Goal: Complete application form

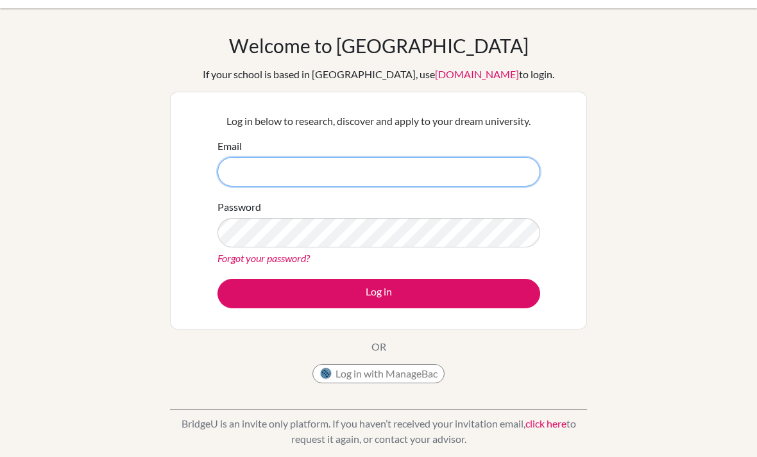
scroll to position [31, 0]
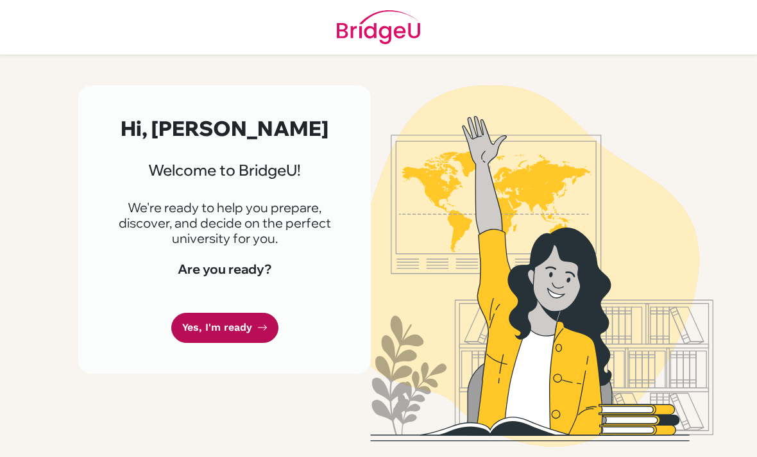
click at [223, 339] on link "Yes, I'm ready" at bounding box center [224, 328] width 107 height 30
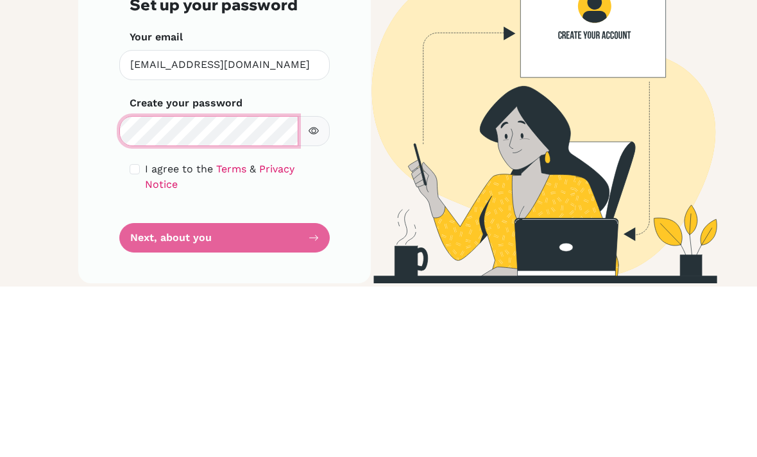
scroll to position [41, 0]
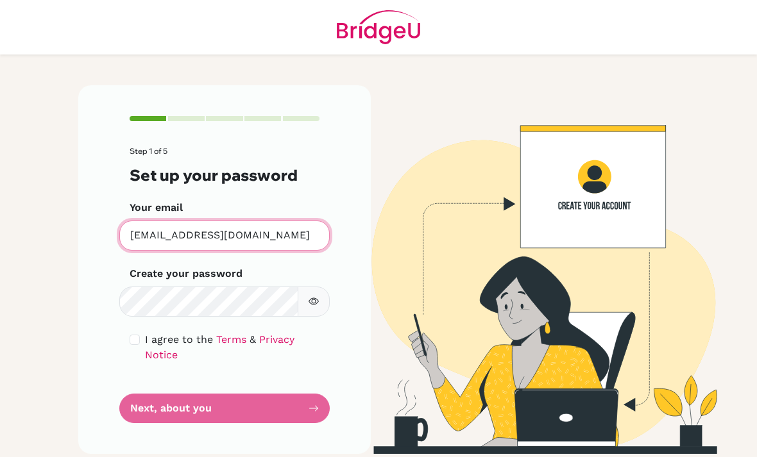
click at [290, 221] on input "[EMAIL_ADDRESS][DOMAIN_NAME]" at bounding box center [224, 236] width 210 height 30
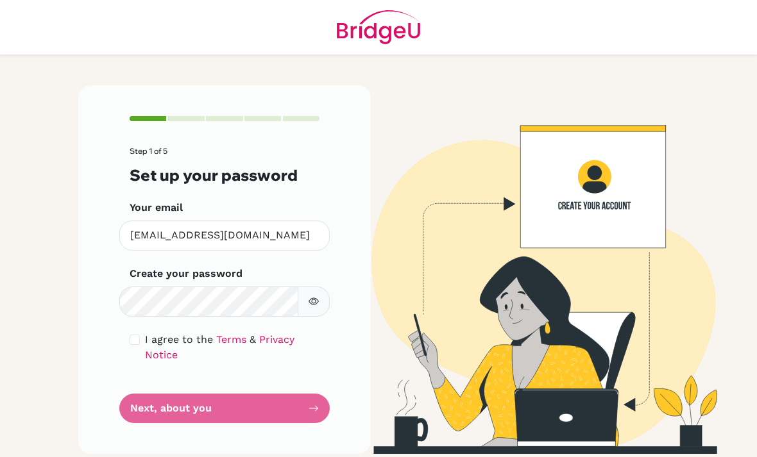
click at [314, 287] on button "button" at bounding box center [314, 302] width 32 height 30
click at [151, 334] on link "Privacy Notice" at bounding box center [219, 348] width 149 height 28
click at [131, 335] on input "checkbox" at bounding box center [135, 340] width 10 height 10
checkbox input "true"
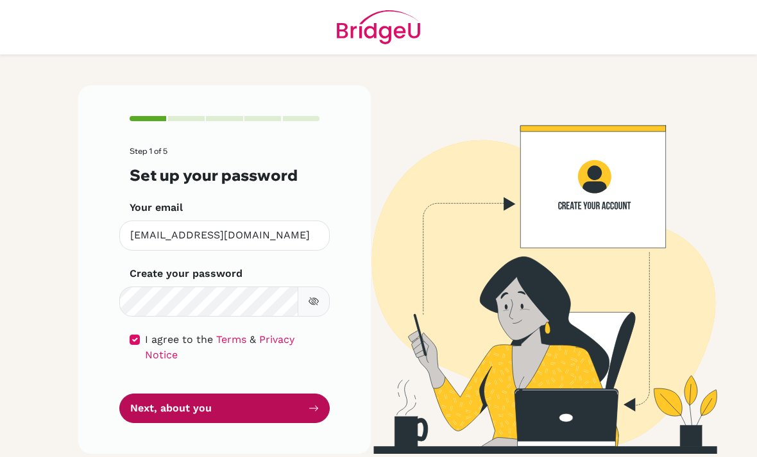
click at [145, 394] on button "Next, about you" at bounding box center [224, 409] width 210 height 30
click at [265, 394] on button "Next, about you" at bounding box center [224, 409] width 210 height 30
click at [296, 394] on button "Next, about you" at bounding box center [224, 409] width 210 height 30
click at [285, 394] on button "Next, about you" at bounding box center [224, 409] width 210 height 30
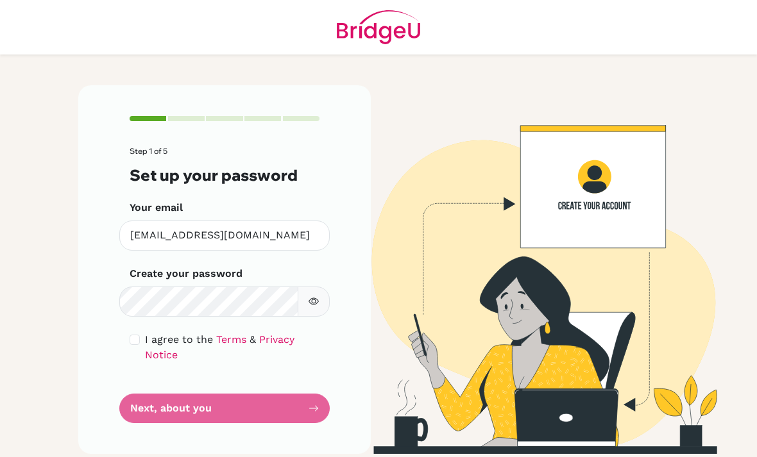
scroll to position [41, 0]
